Goal: Find specific page/section: Find specific page/section

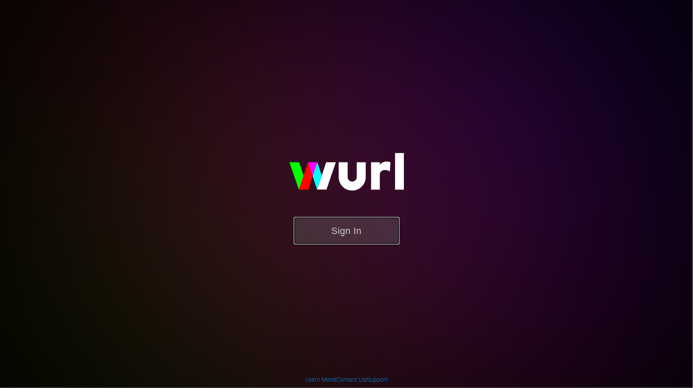
click at [370, 236] on button "Sign In" at bounding box center [347, 231] width 106 height 28
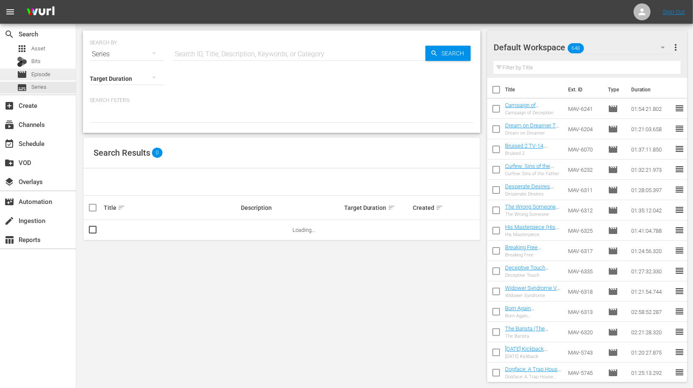
click at [52, 74] on div "movie Episode" at bounding box center [38, 75] width 76 height 12
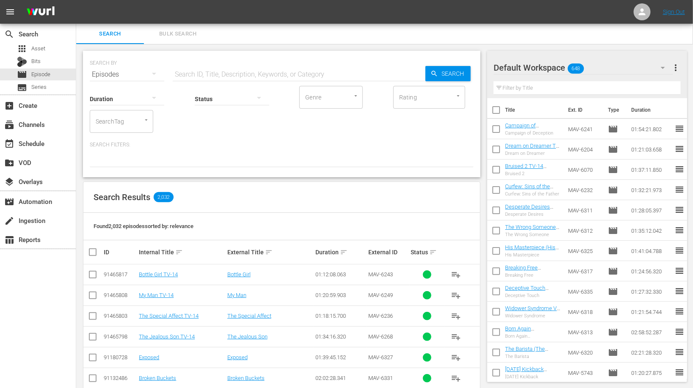
click at [234, 64] on input "text" at bounding box center [299, 74] width 253 height 20
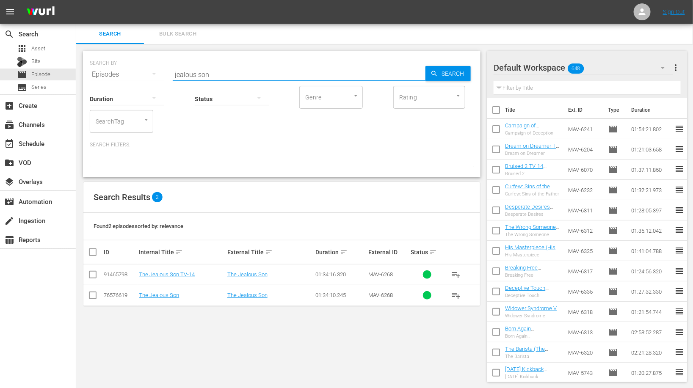
click at [236, 77] on input "jealous son" at bounding box center [299, 74] width 253 height 20
click at [236, 77] on input "special affect" at bounding box center [299, 74] width 253 height 20
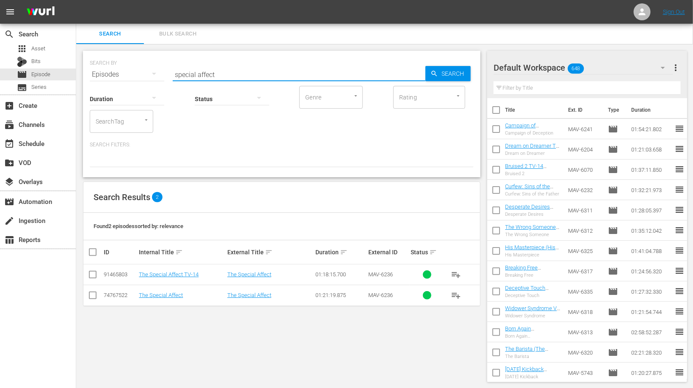
click at [236, 77] on input "special affect" at bounding box center [299, 74] width 253 height 20
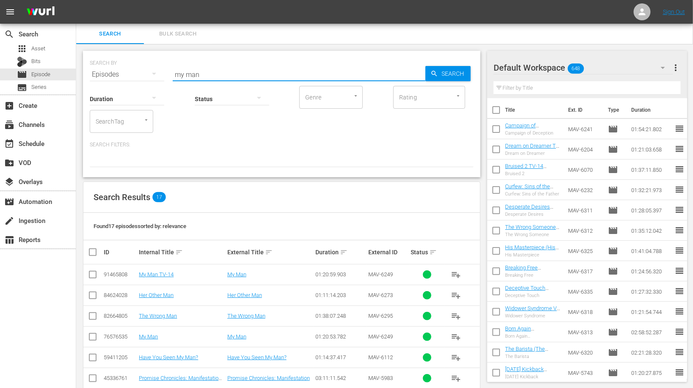
click at [238, 77] on input "my man" at bounding box center [299, 74] width 253 height 20
type input "bottle girl"
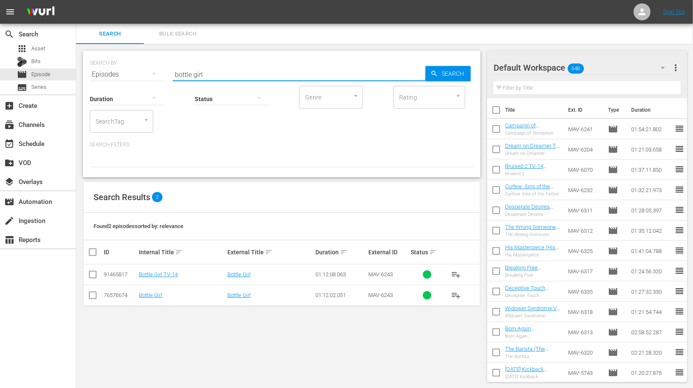
click at [238, 77] on input "bottle girl" at bounding box center [299, 74] width 253 height 20
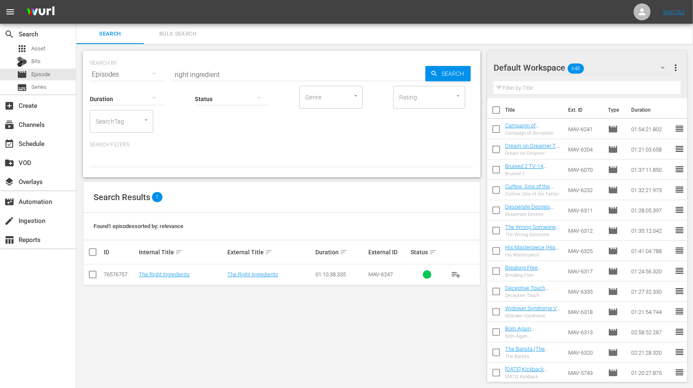
click at [203, 78] on div "Status" at bounding box center [232, 93] width 74 height 30
click at [206, 72] on input "right ingredient" at bounding box center [299, 74] width 253 height 20
type input "but im married"
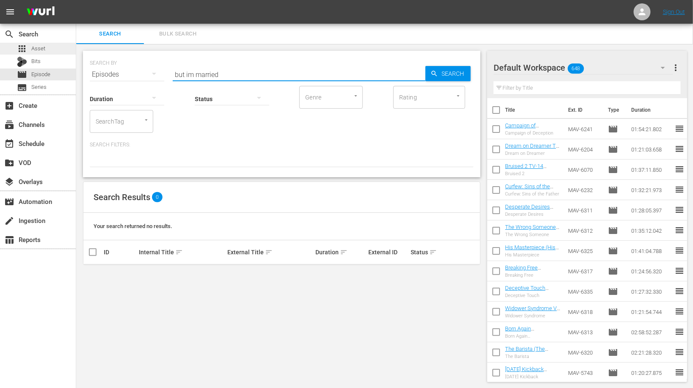
click at [54, 49] on div "apps Asset" at bounding box center [38, 49] width 76 height 12
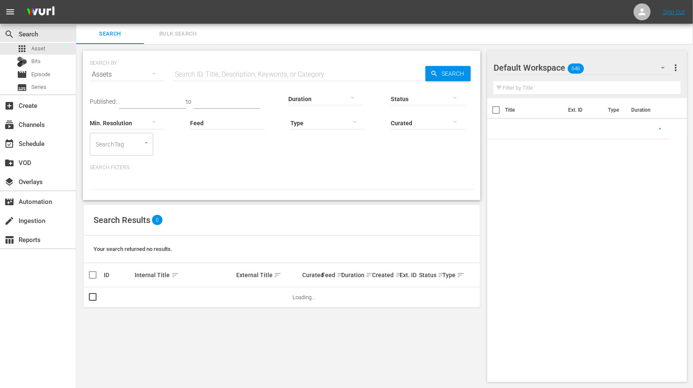
click at [213, 76] on input "text" at bounding box center [299, 74] width 253 height 20
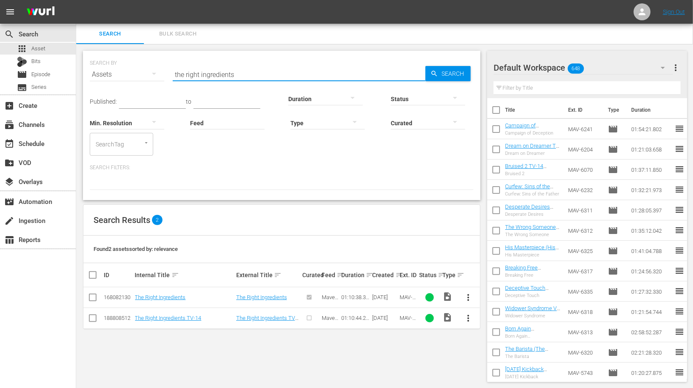
click at [252, 75] on input "the right ingredients" at bounding box center [299, 74] width 253 height 20
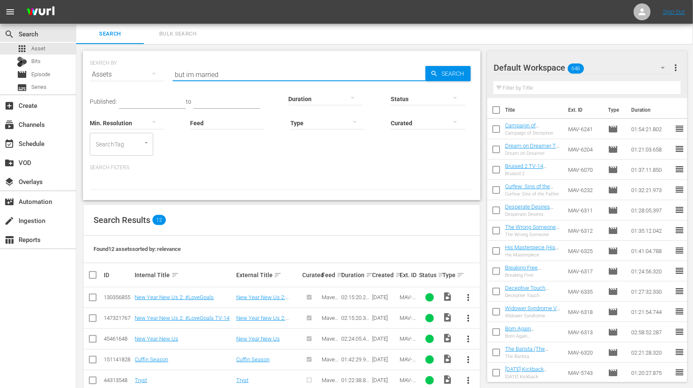
scroll to position [5, 0]
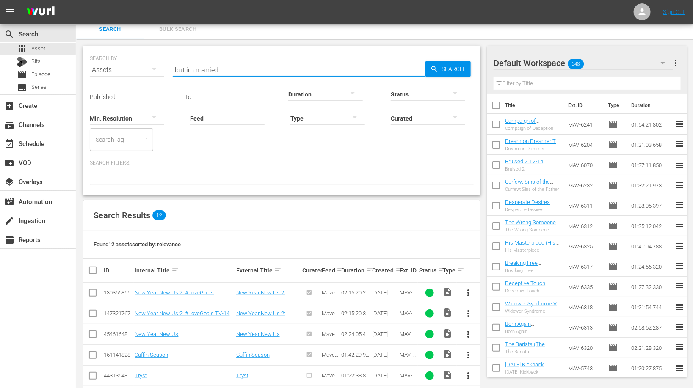
click at [188, 69] on input "but im married" at bounding box center [299, 70] width 253 height 20
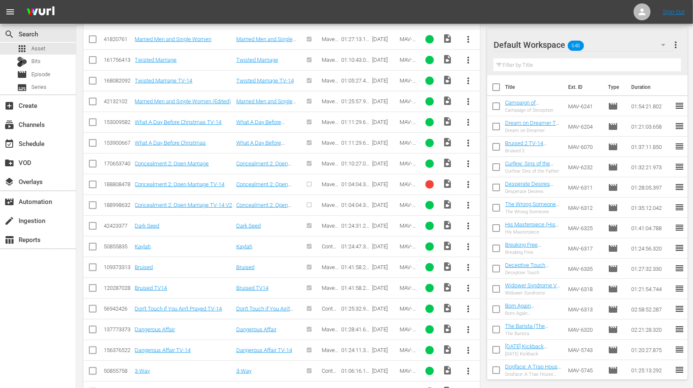
scroll to position [0, 0]
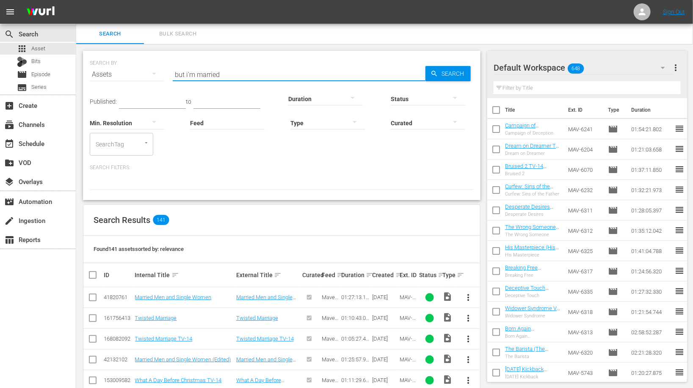
click at [253, 74] on input "but i'm married" at bounding box center [299, 74] width 253 height 20
click at [230, 77] on input "but i'm married tv-14" at bounding box center [299, 74] width 253 height 20
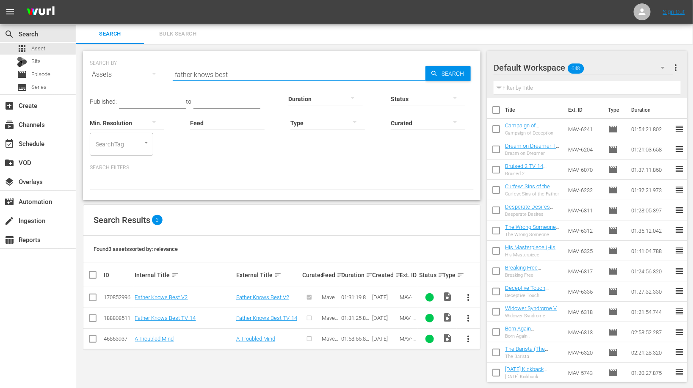
click at [228, 75] on input "father knows best" at bounding box center [299, 74] width 253 height 20
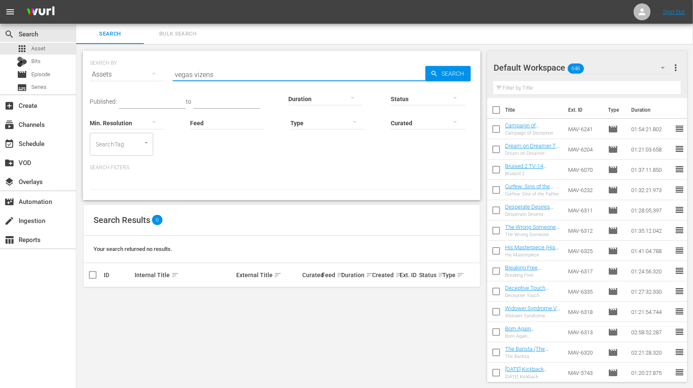
click at [200, 74] on input "vegas vizens" at bounding box center [299, 74] width 253 height 20
type input "vegas vixens"
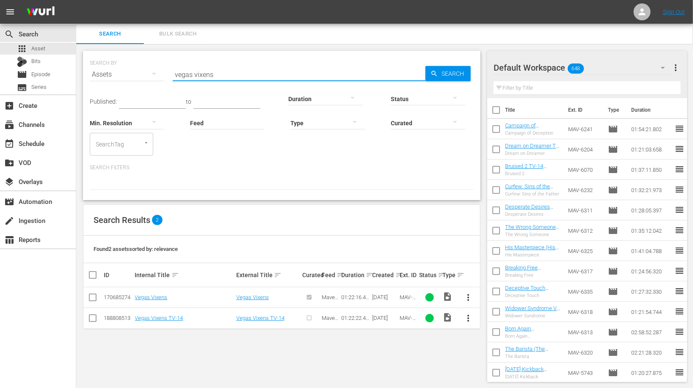
scroll to position [0, 0]
click at [200, 74] on input "vegas vixens" at bounding box center [299, 74] width 253 height 20
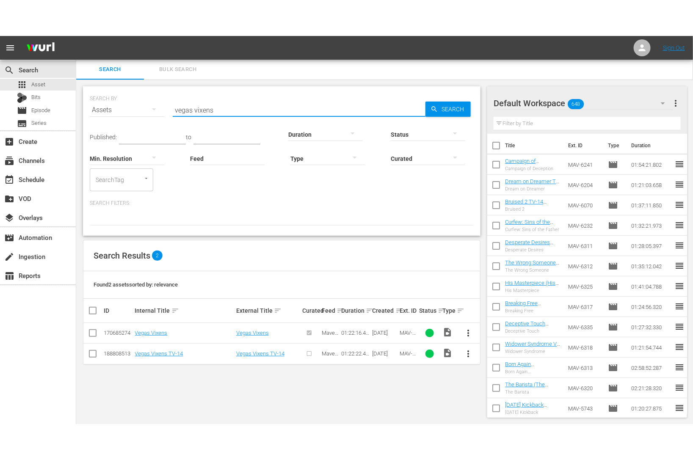
scroll to position [0, 0]
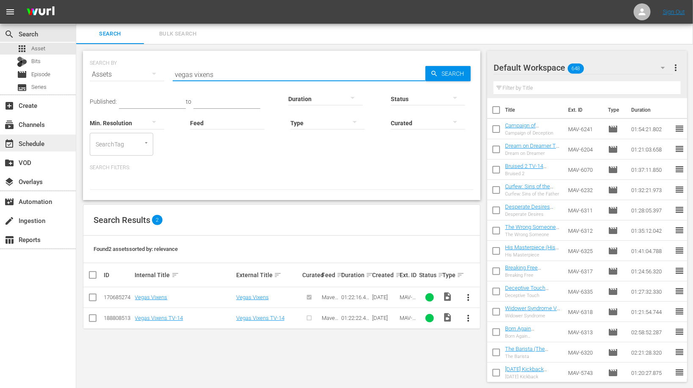
click at [37, 139] on div "event_available Schedule" at bounding box center [23, 142] width 47 height 8
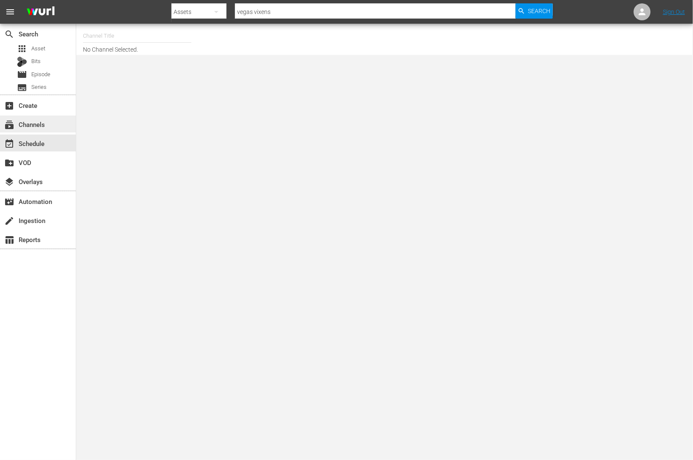
click at [52, 125] on div "subscriptions Channels" at bounding box center [38, 124] width 76 height 17
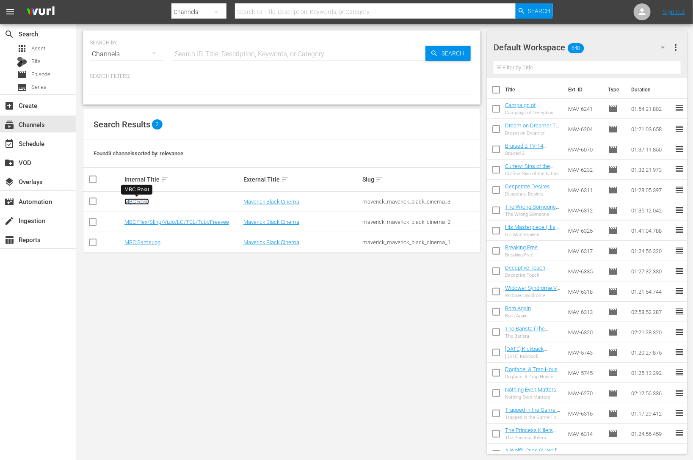
click at [142, 201] on link "MBC Roku" at bounding box center [136, 201] width 25 height 6
